Goal: Task Accomplishment & Management: Use online tool/utility

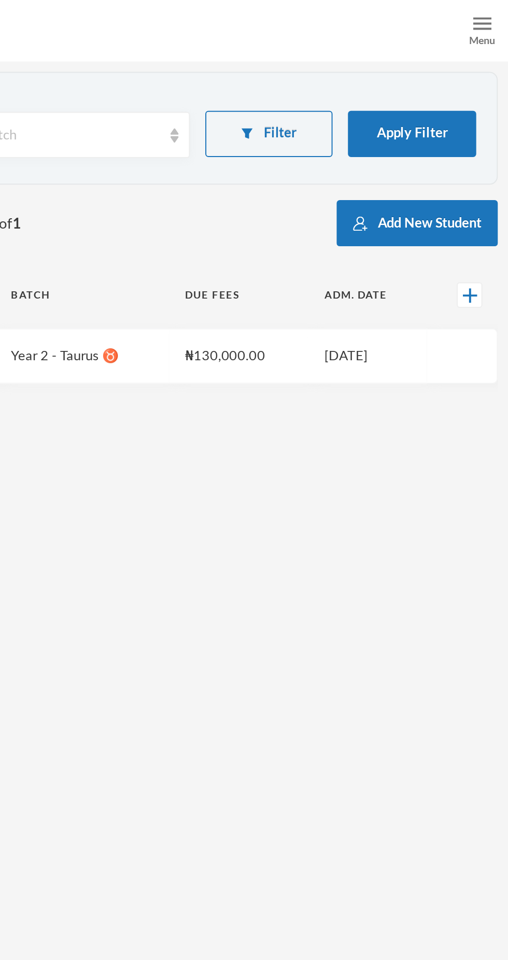
click at [484, 20] on div "Menu" at bounding box center [495, 15] width 26 height 31
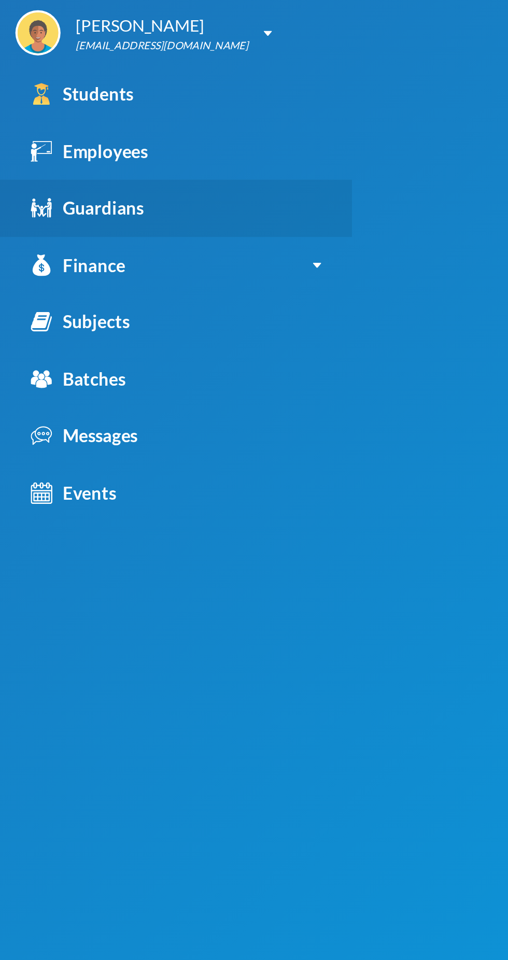
click at [45, 101] on div "Guardians" at bounding box center [44, 104] width 57 height 13
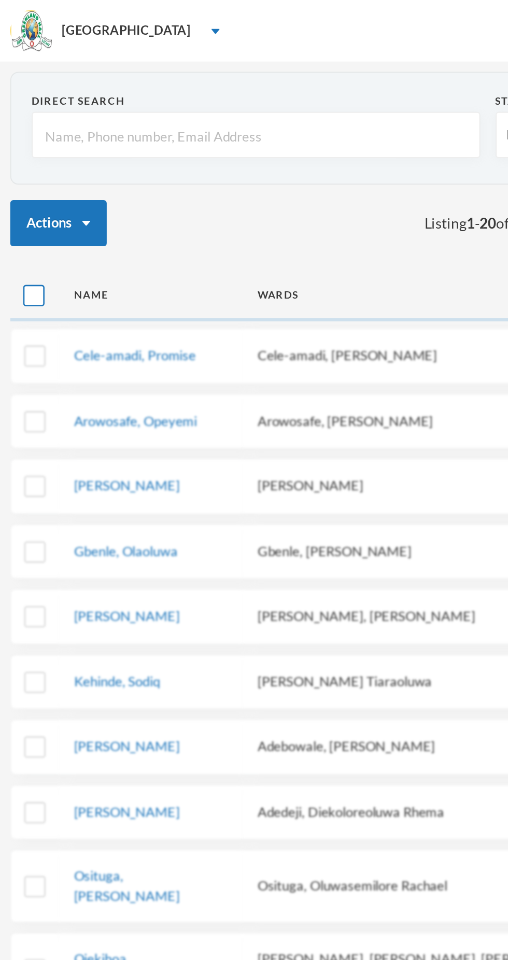
click at [20, 146] on input "checkbox" at bounding box center [17, 149] width 11 height 11
checkbox input "true"
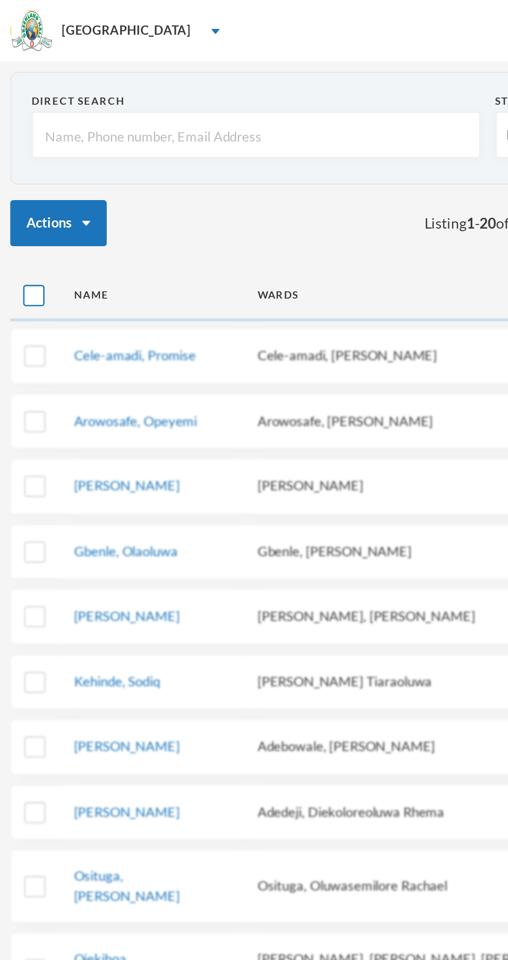
checkbox input "true"
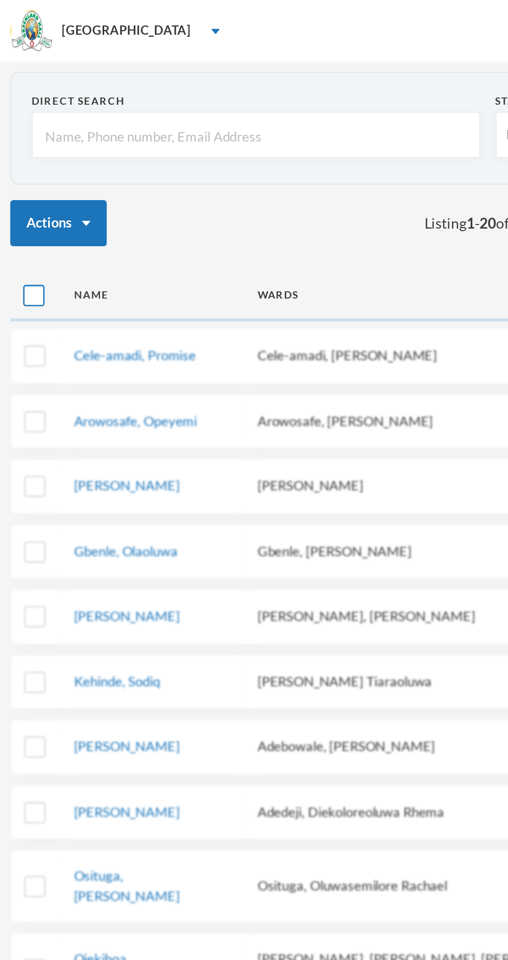
checkbox input "true"
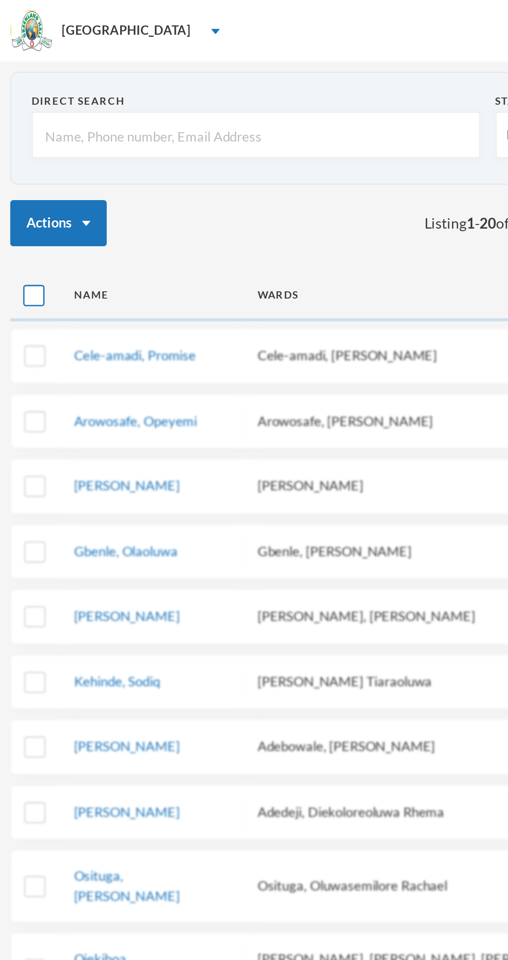
checkbox input "true"
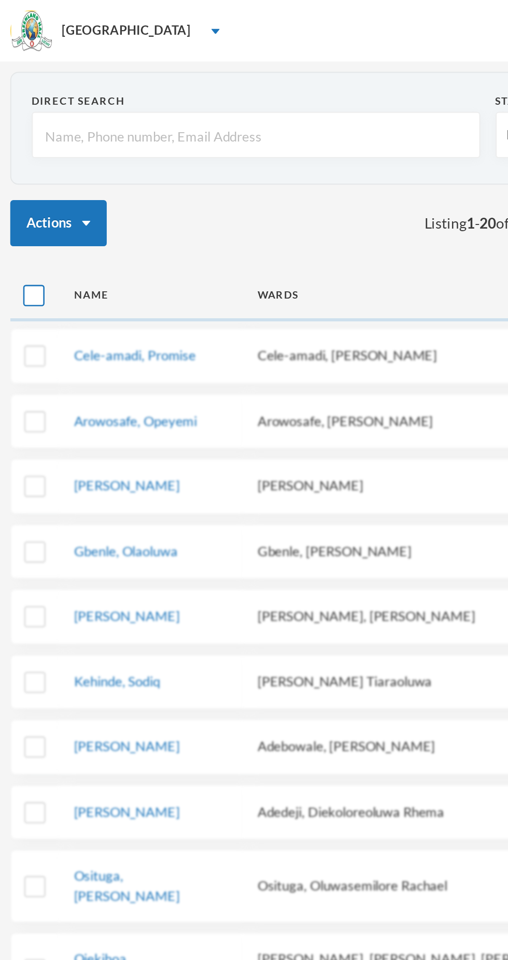
checkbox input "true"
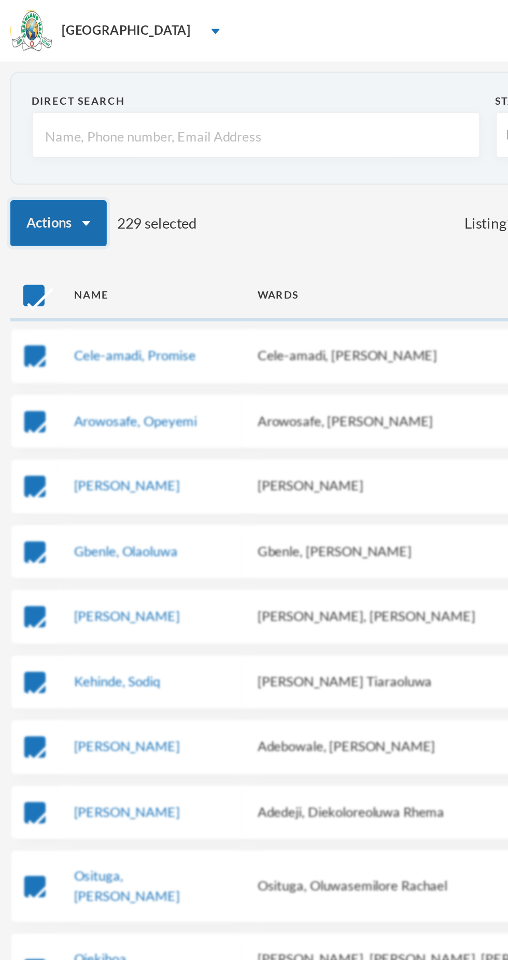
click at [37, 108] on button "Actions" at bounding box center [29, 112] width 49 height 23
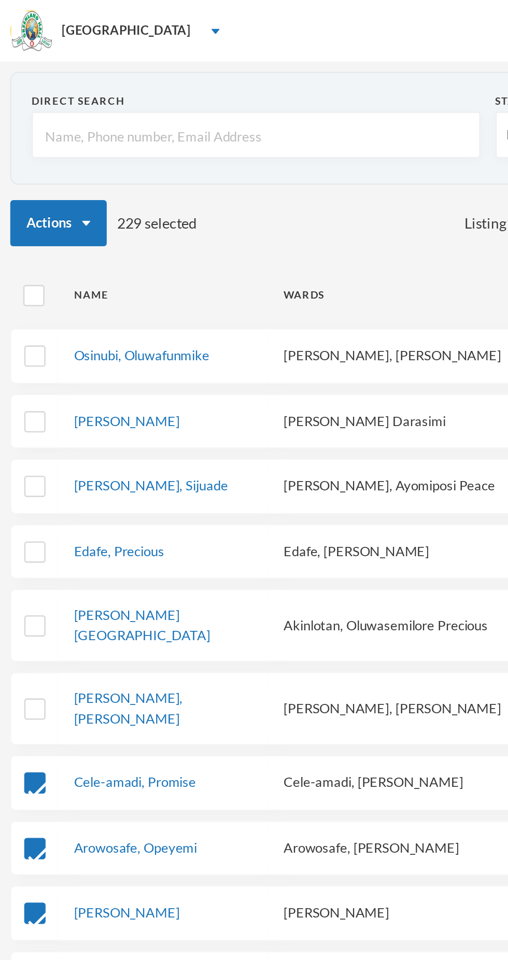
click at [145, 121] on div "Actions 229 selected Listing 1 - 20 of 235" at bounding box center [254, 112] width 498 height 23
click at [21, 153] on input "checkbox" at bounding box center [17, 149] width 11 height 11
checkbox input "true"
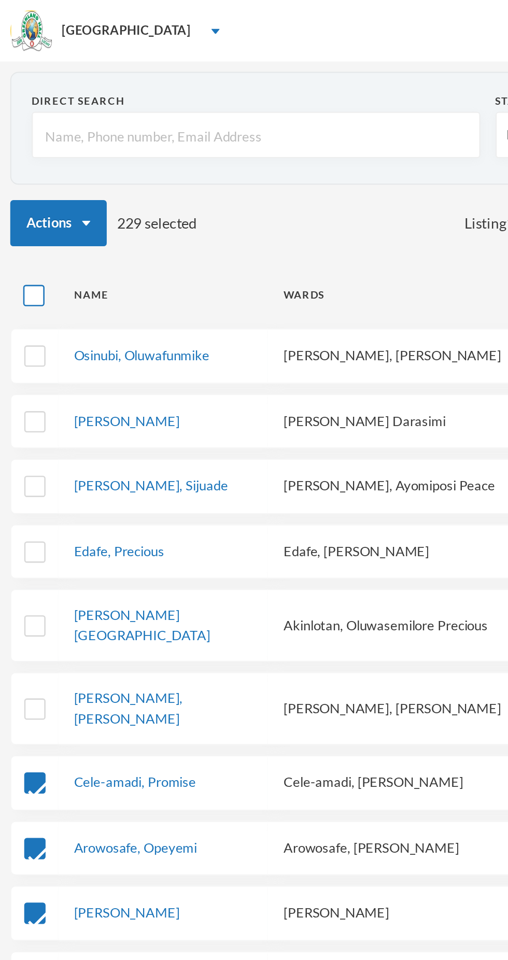
checkbox input "true"
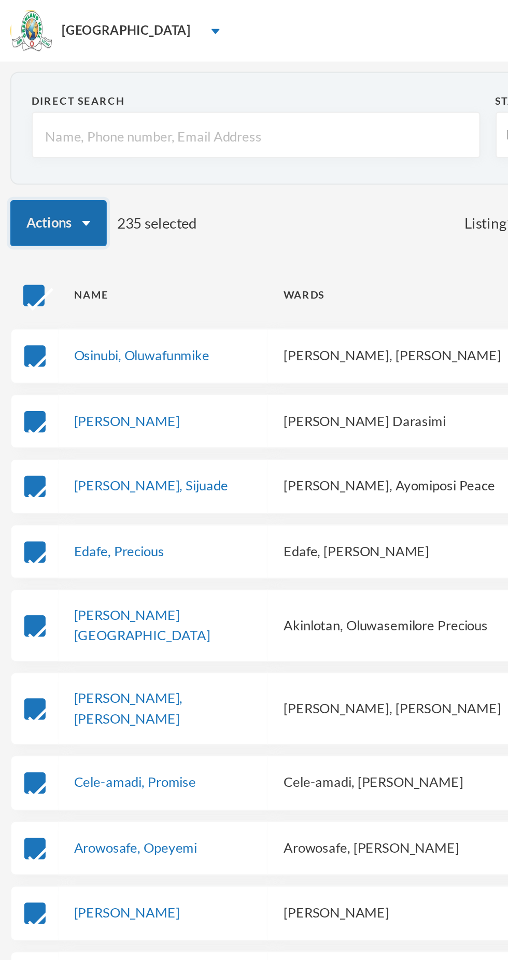
click at [32, 116] on button "Actions" at bounding box center [29, 112] width 49 height 23
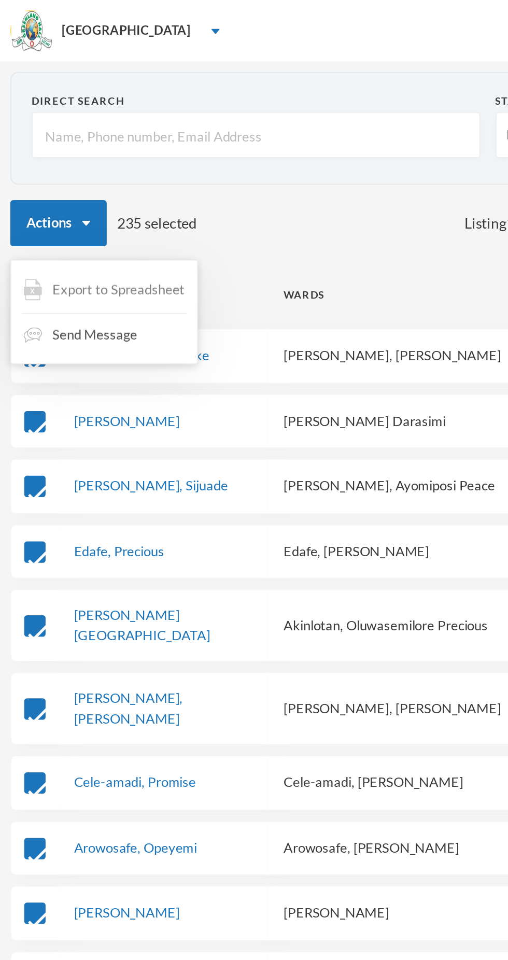
click at [29, 143] on span "Export to Spreadsheet" at bounding box center [59, 146] width 67 height 10
